Goal: Task Accomplishment & Management: Manage account settings

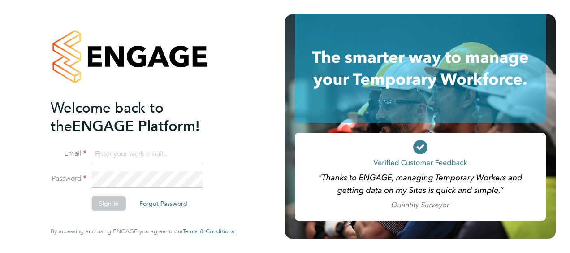
type input "ciprian.petcu@vistry.co.uk"
click at [103, 203] on button "Sign In" at bounding box center [109, 203] width 34 height 14
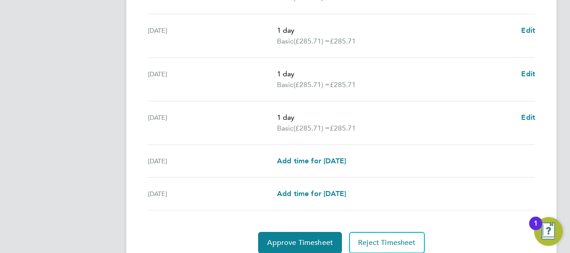
scroll to position [400, 0]
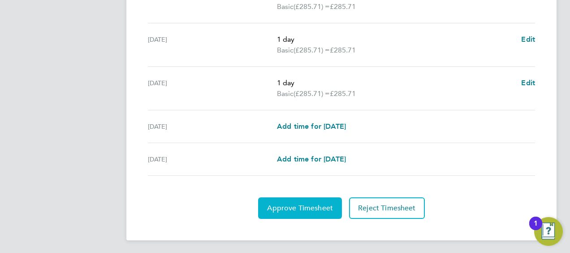
click at [297, 203] on span "Approve Timesheet" at bounding box center [300, 207] width 66 height 9
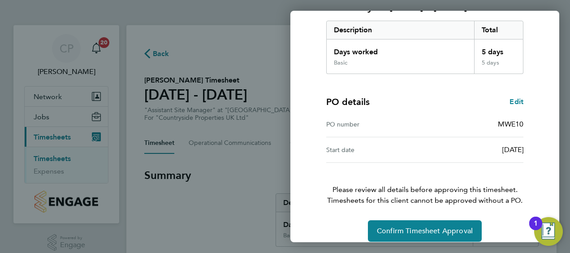
scroll to position [150, 0]
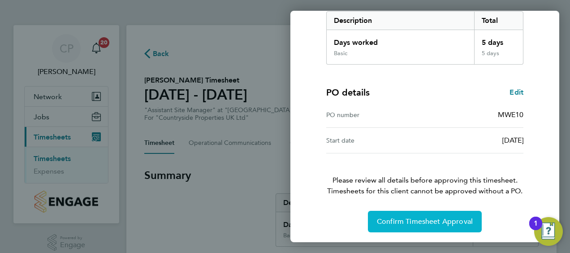
click at [429, 223] on span "Confirm Timesheet Approval" at bounding box center [425, 221] width 96 height 9
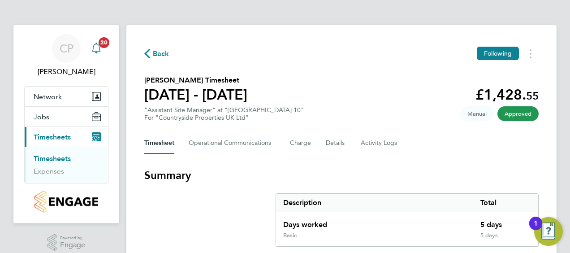
click at [100, 39] on span "20" at bounding box center [104, 42] width 11 height 11
